Goal: Task Accomplishment & Management: Use online tool/utility

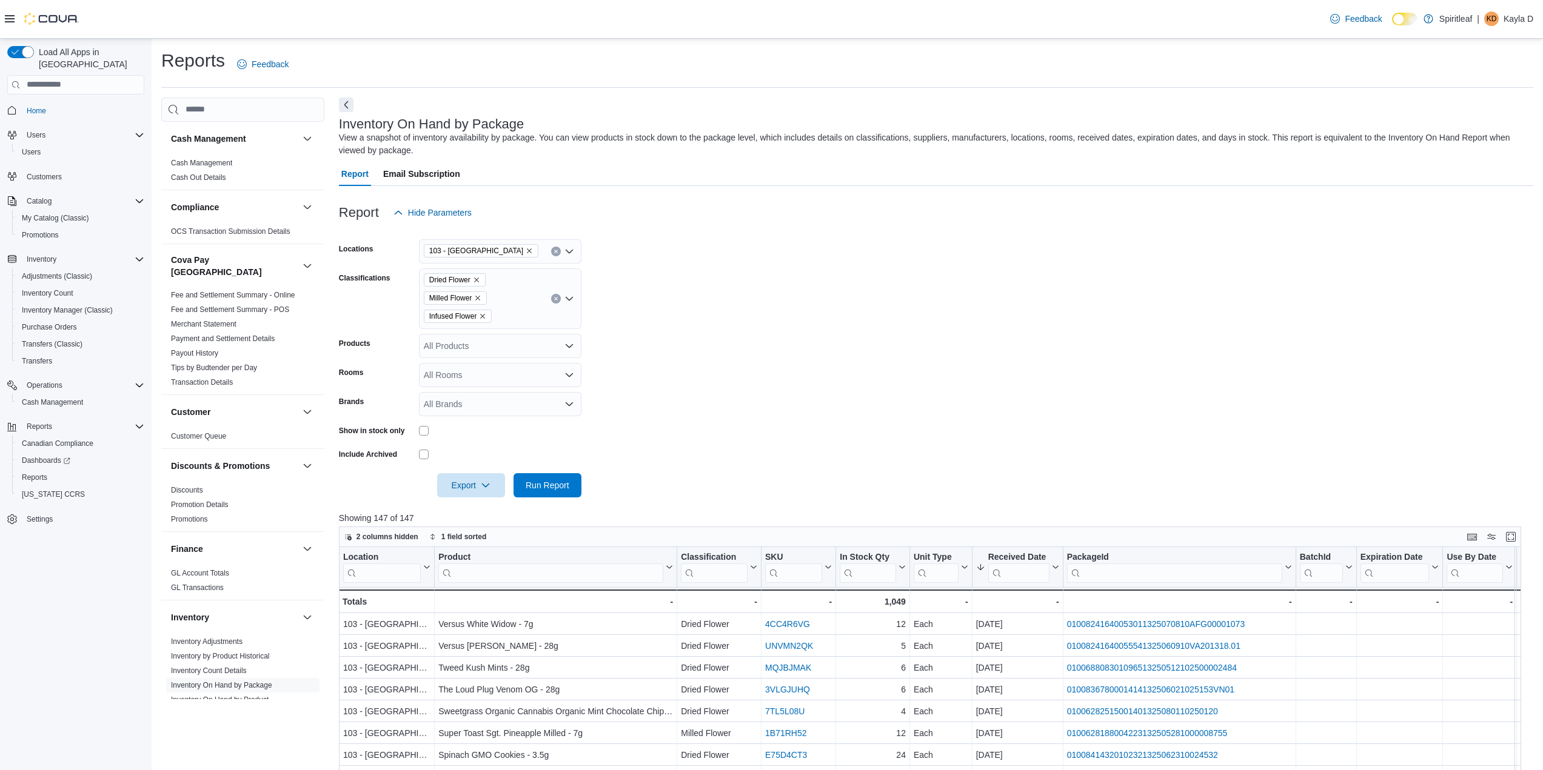
scroll to position [121, 0]
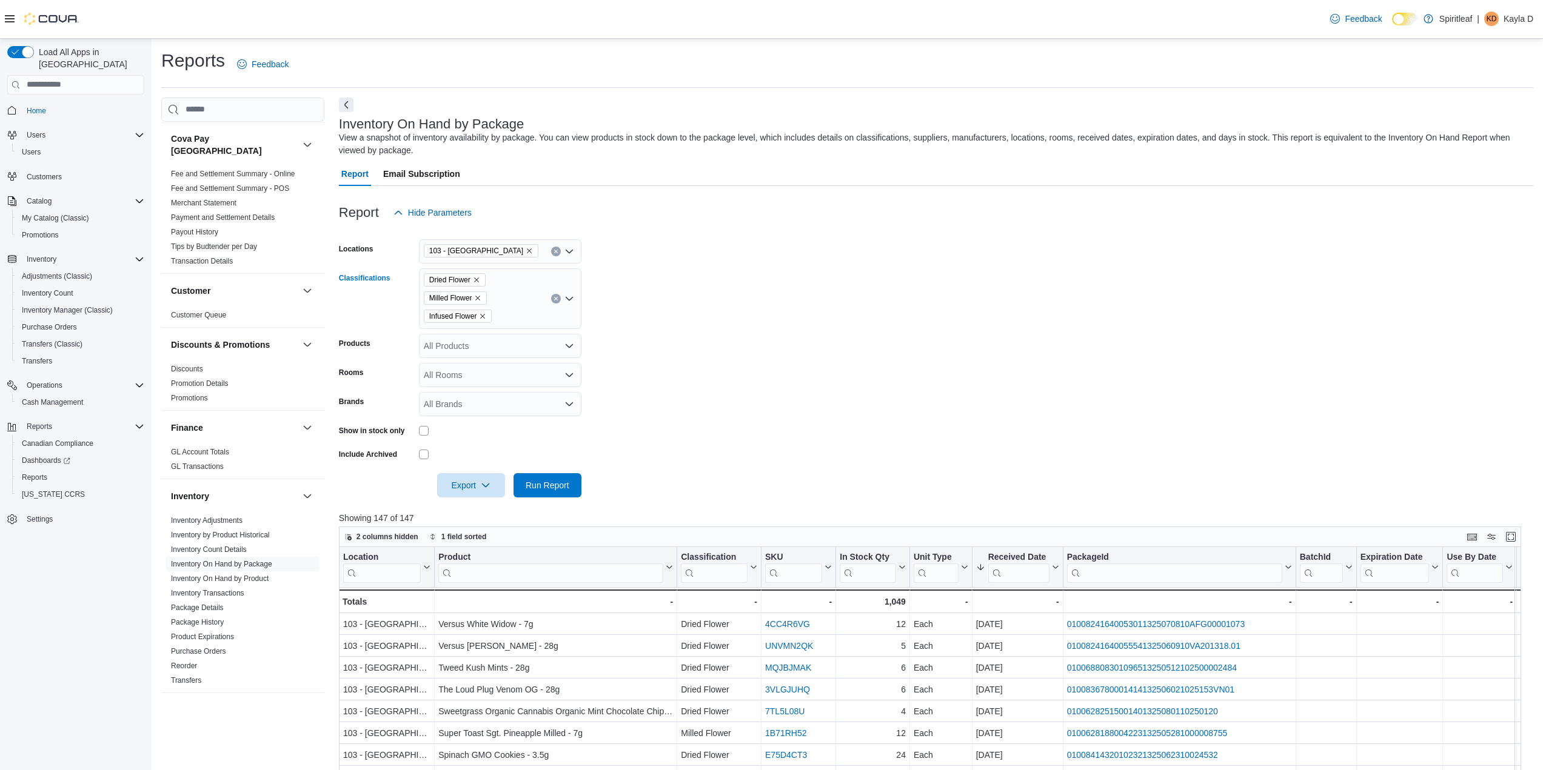
click at [556, 295] on button "Clear input" at bounding box center [556, 299] width 10 height 10
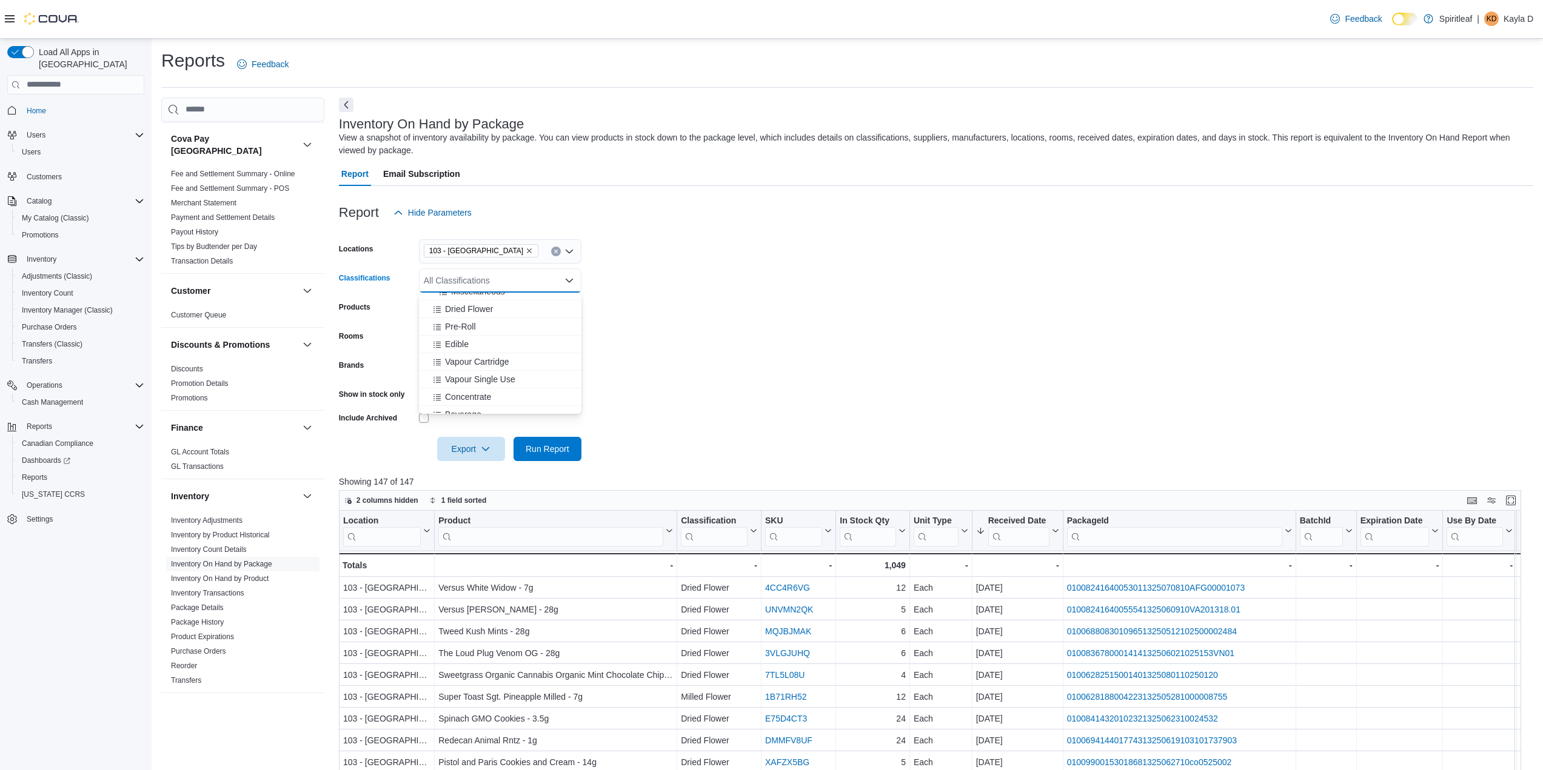
scroll to position [242, 0]
click at [474, 318] on div "Edible" at bounding box center [500, 322] width 148 height 12
click at [687, 320] on form "Locations 103 - [GEOGRAPHIC_DATA] Classifications Edible Combo box. Selected. E…" at bounding box center [936, 343] width 1194 height 236
click at [543, 449] on span "Run Report" at bounding box center [548, 449] width 44 height 12
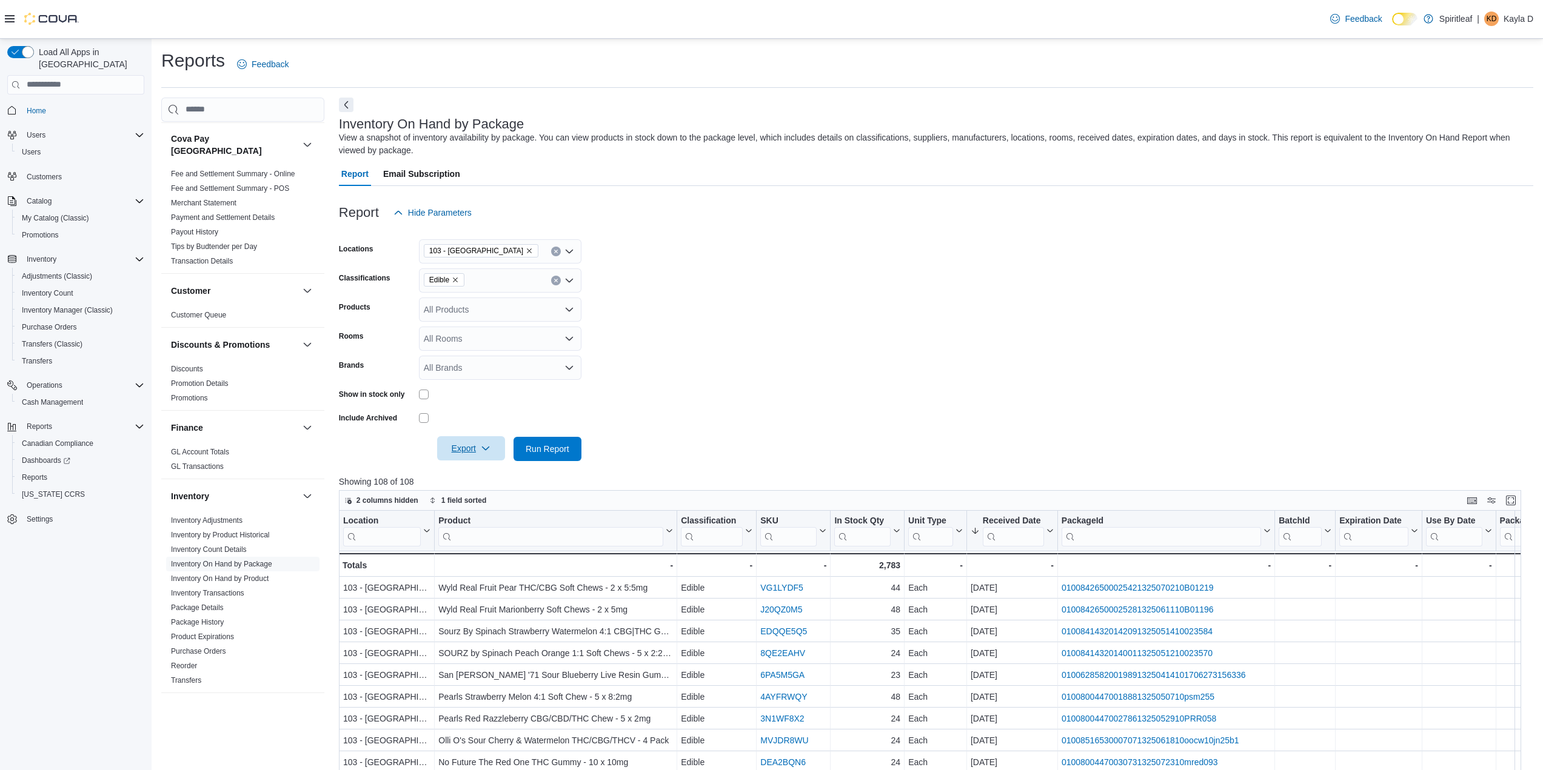
click at [456, 452] on span "Export" at bounding box center [470, 448] width 53 height 24
click at [458, 474] on span "Export to Excel" at bounding box center [473, 474] width 55 height 10
click at [233, 575] on link "Inventory On Hand by Product" at bounding box center [220, 579] width 98 height 8
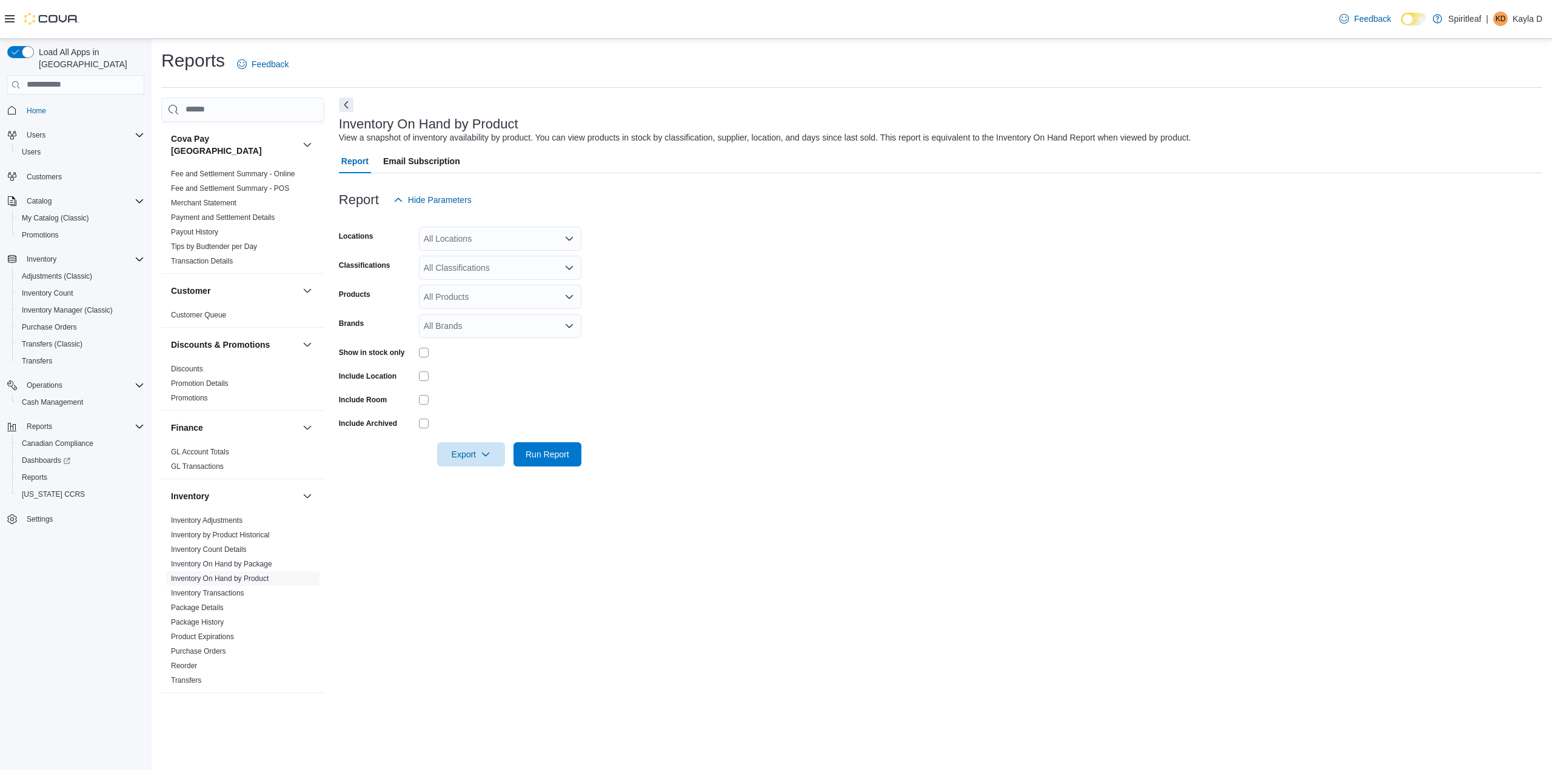
click at [498, 238] on div "All Locations" at bounding box center [500, 239] width 162 height 24
type input "***"
click at [518, 257] on span "103 - [GEOGRAPHIC_DATA]" at bounding box center [518, 259] width 110 height 12
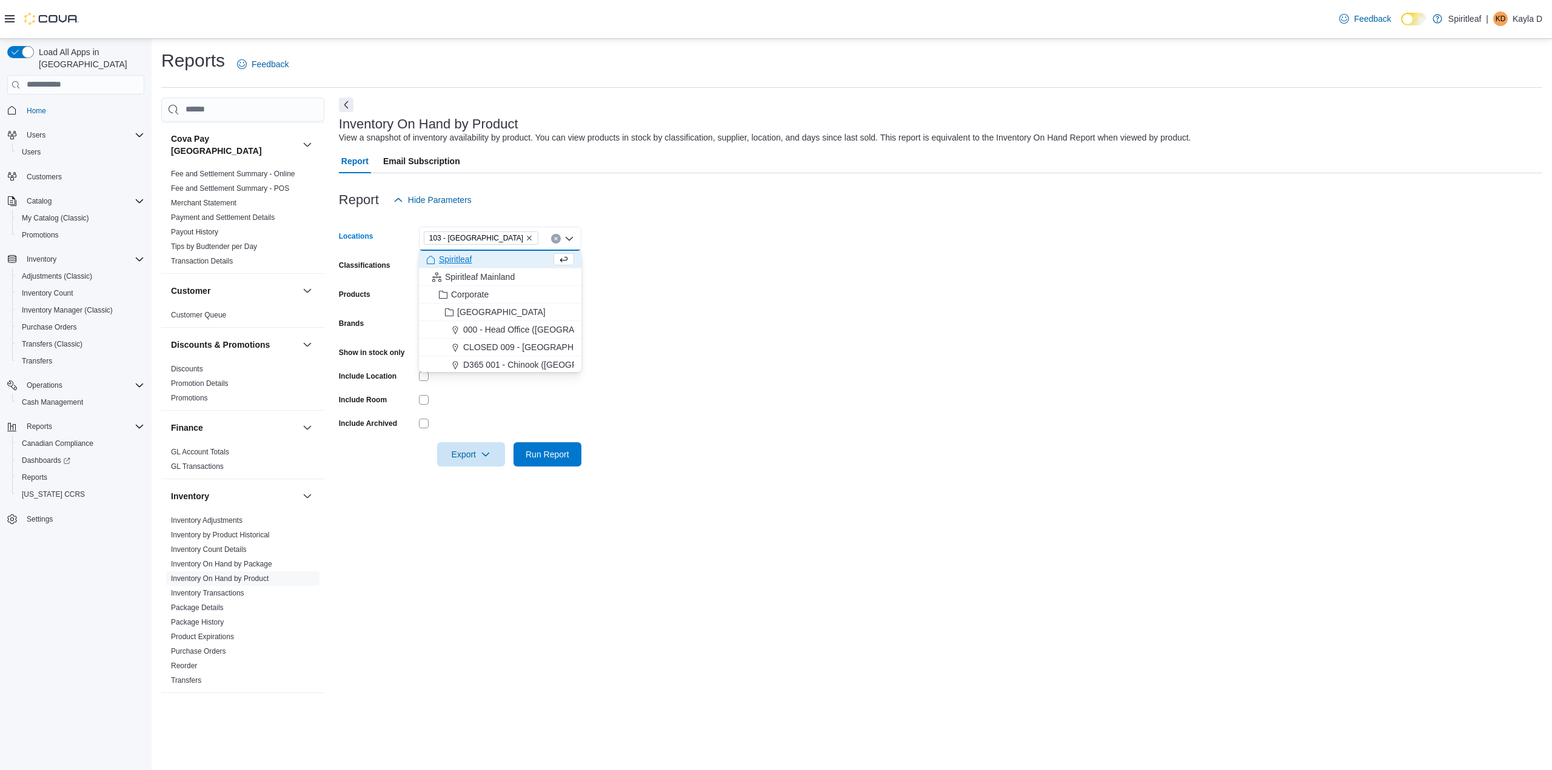
click at [740, 306] on form "Locations 103 - [GEOGRAPHIC_DATA] Combo box. Selected. 103 - [GEOGRAPHIC_DATA].…" at bounding box center [940, 339] width 1203 height 255
click at [538, 270] on div "All Classifications" at bounding box center [500, 268] width 162 height 24
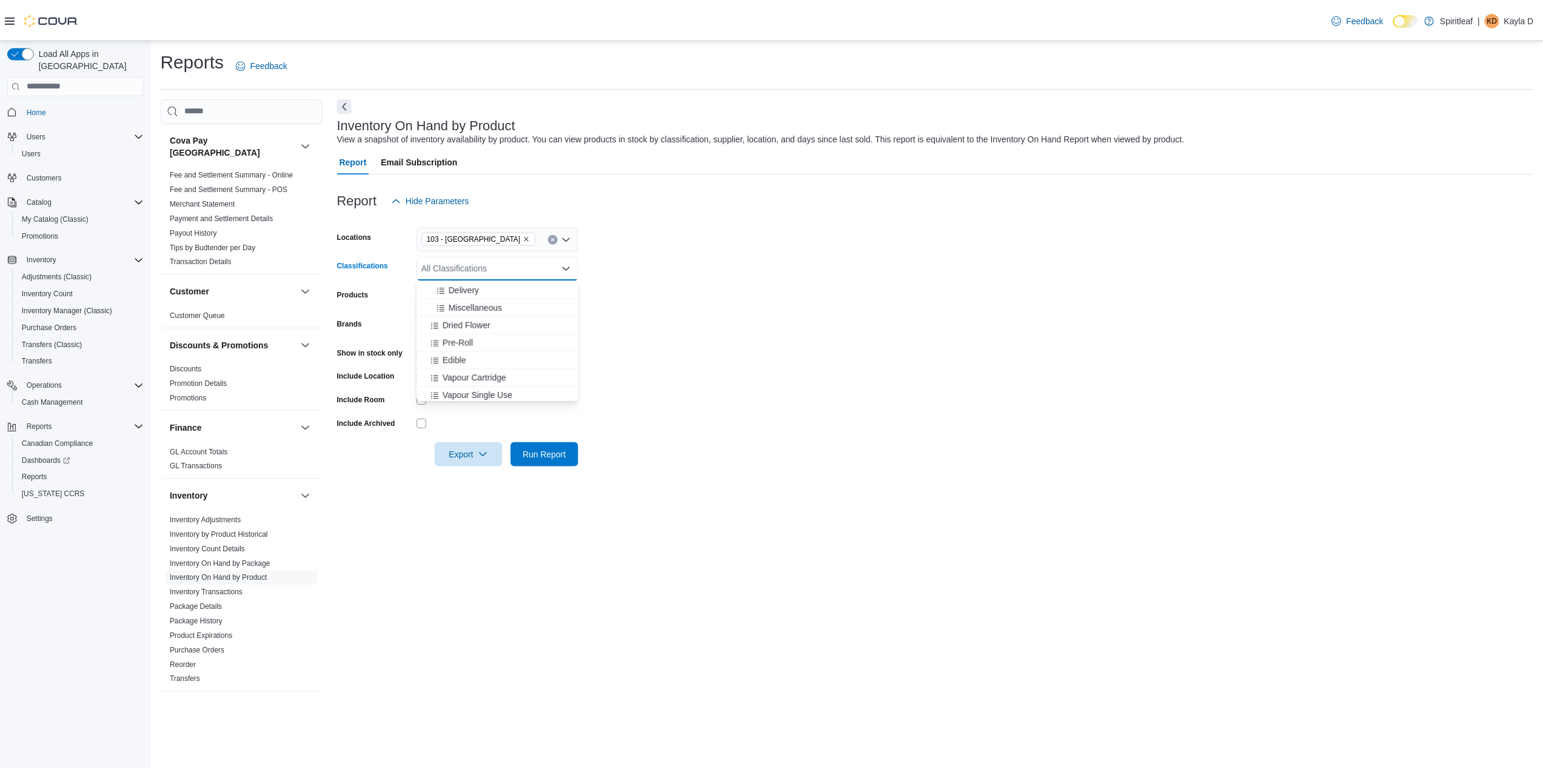
scroll to position [182, 0]
click at [482, 363] on button "Edible" at bounding box center [500, 371] width 162 height 18
click at [701, 347] on form "Locations 103 - [GEOGRAPHIC_DATA] Classifications Edible Products All Products …" at bounding box center [940, 339] width 1203 height 255
click at [421, 346] on div at bounding box center [500, 352] width 162 height 19
click at [546, 458] on span "Run Report" at bounding box center [548, 454] width 44 height 12
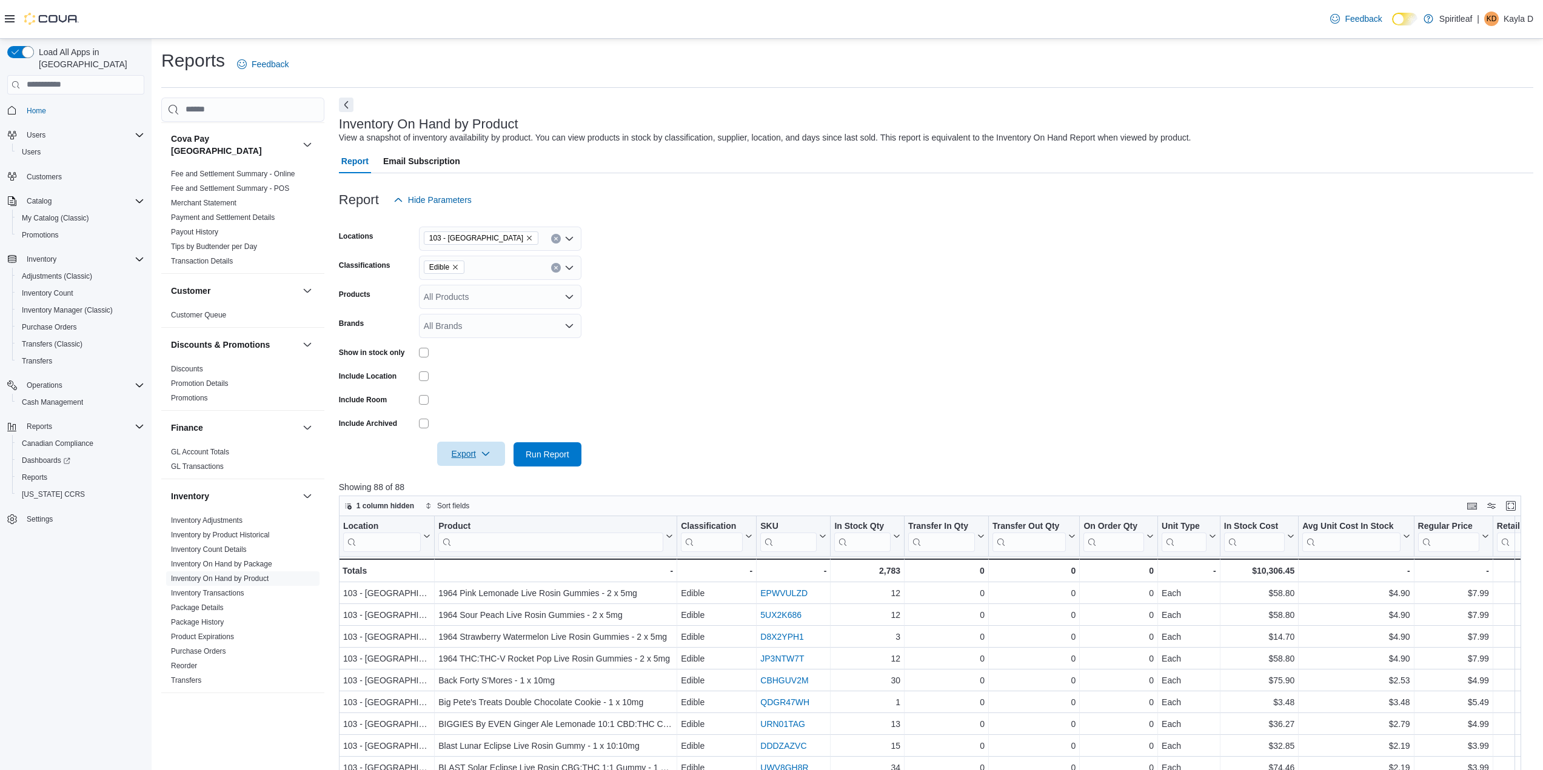
click at [490, 456] on icon "button" at bounding box center [486, 454] width 10 height 10
click at [464, 482] on span "Export to Excel" at bounding box center [473, 479] width 55 height 10
